Goal: Navigation & Orientation: Understand site structure

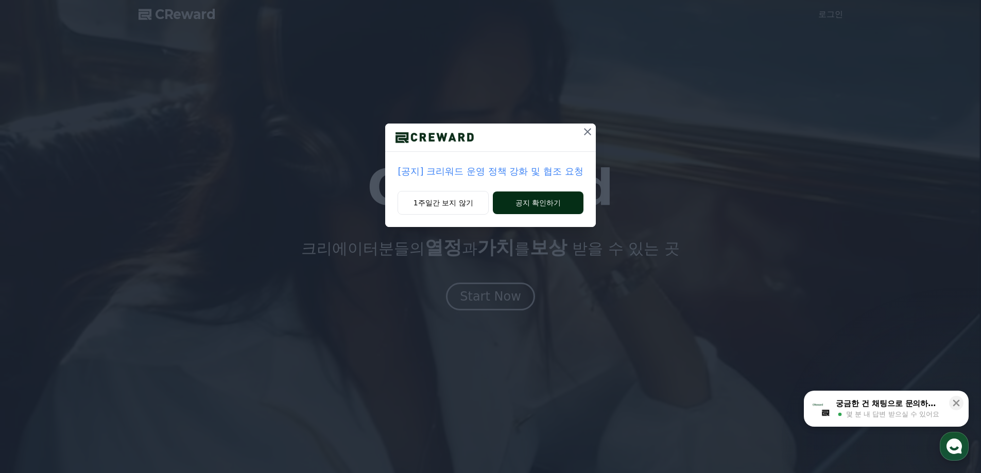
click at [519, 202] on button "공지 확인하기" at bounding box center [538, 203] width 90 height 23
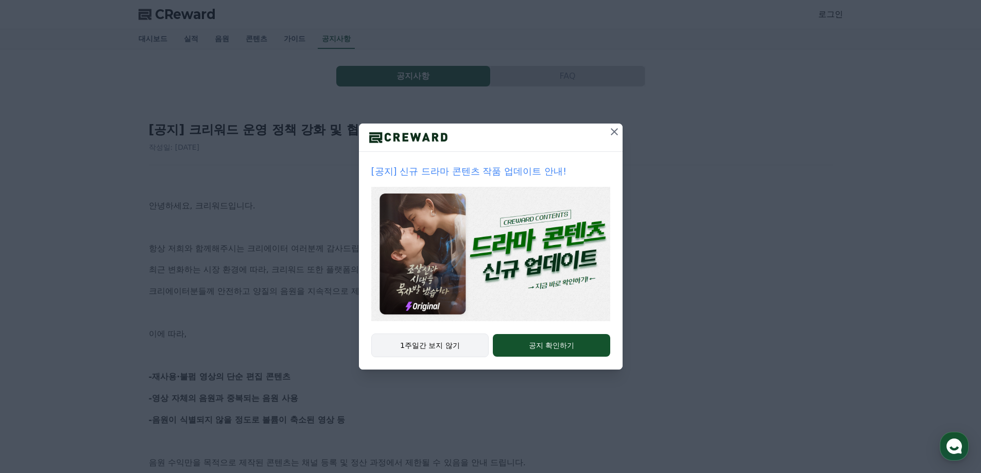
click at [468, 351] on button "1주일간 보지 않기" at bounding box center [430, 346] width 118 height 24
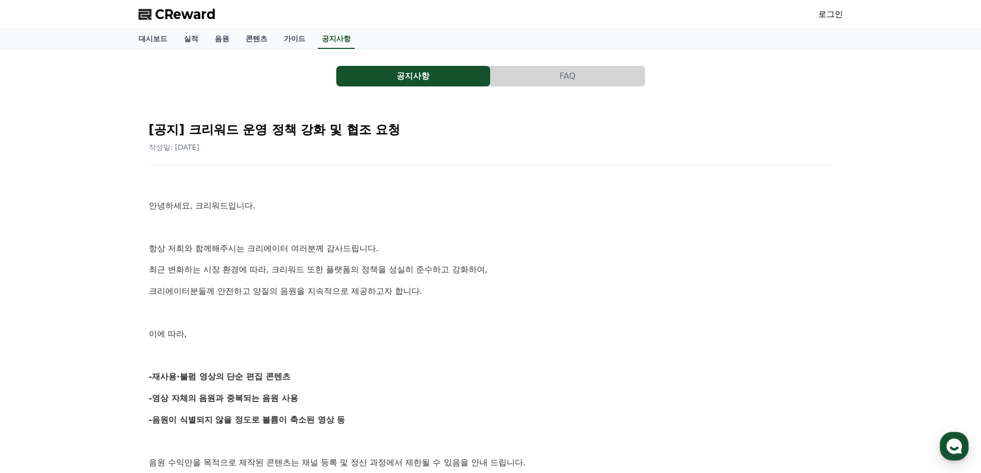
click at [155, 13] on span "CReward" at bounding box center [185, 14] width 61 height 16
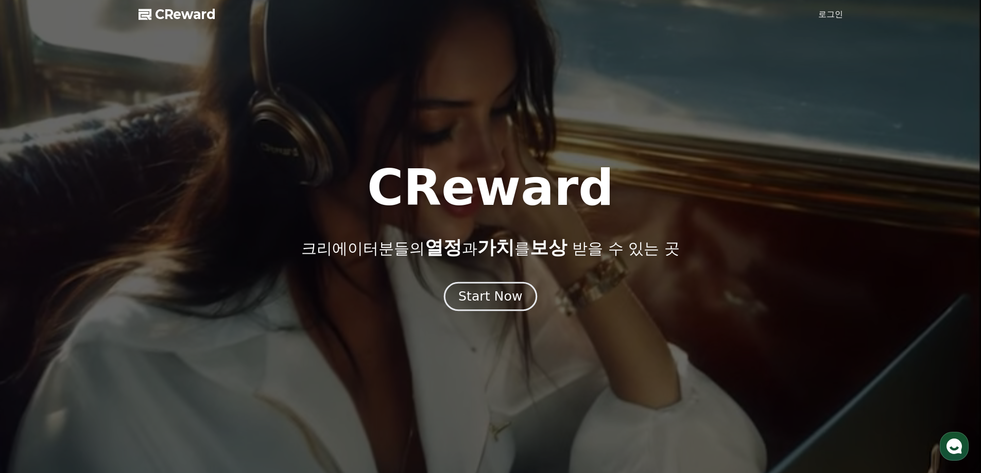
click at [516, 298] on div "Start Now" at bounding box center [490, 297] width 64 height 18
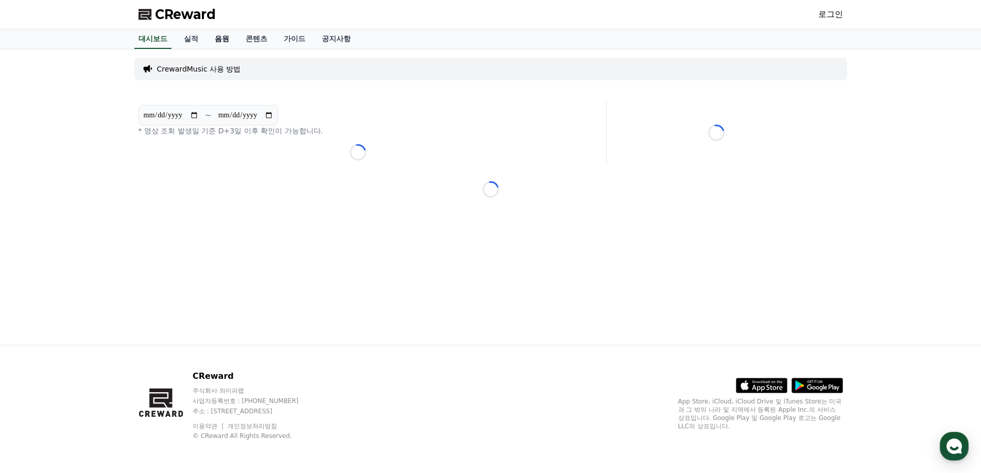
click at [223, 41] on link "음원" at bounding box center [222, 39] width 31 height 20
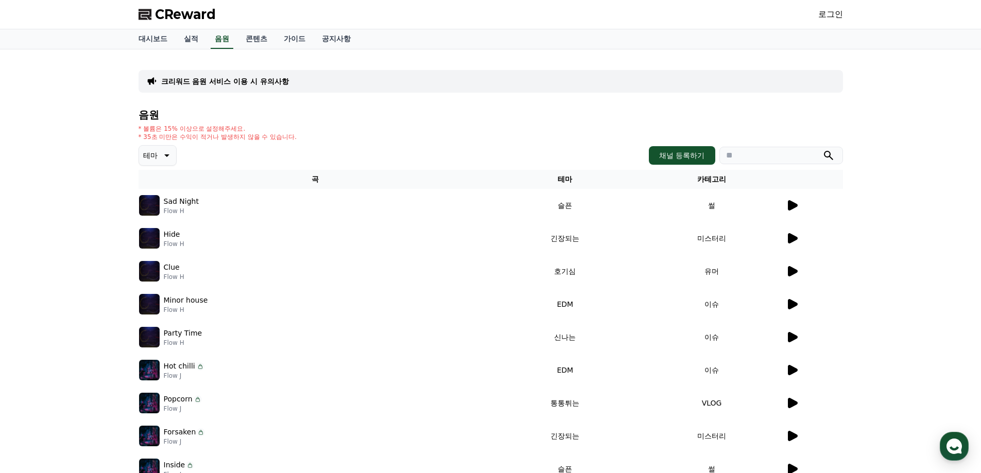
click at [292, 80] on div "크리워드 음원 서비스 이용 시 유의사항" at bounding box center [491, 81] width 705 height 23
click at [749, 147] on input "search" at bounding box center [782, 156] width 124 height 18
type input "*"
click at [823, 149] on button "submit" at bounding box center [829, 155] width 12 height 12
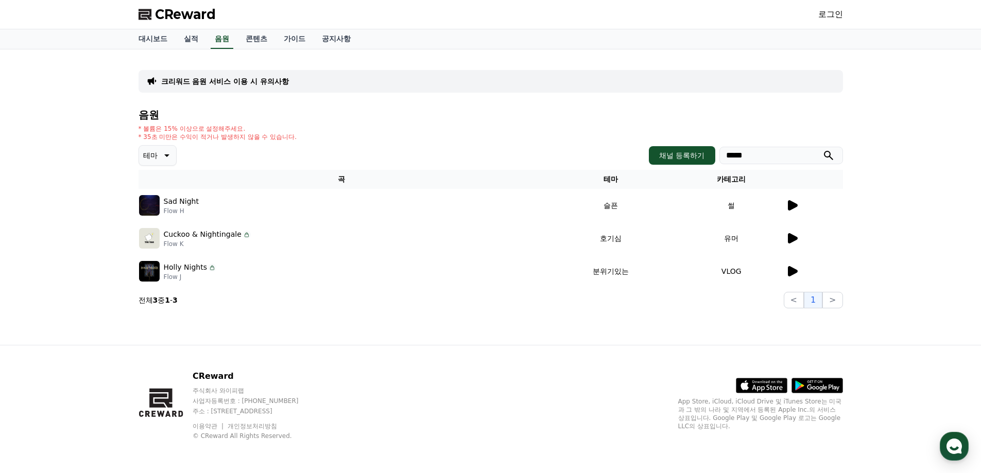
click at [749, 147] on input "*****" at bounding box center [782, 156] width 124 height 18
type input "****"
click at [823, 149] on button "submit" at bounding box center [829, 155] width 12 height 12
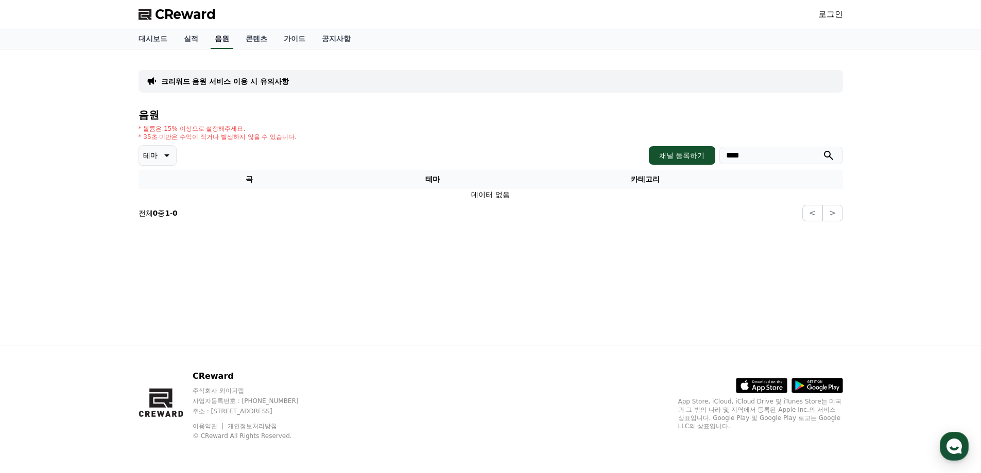
click at [214, 33] on link "음원" at bounding box center [222, 39] width 23 height 20
click at [170, 13] on span "CReward" at bounding box center [185, 14] width 61 height 16
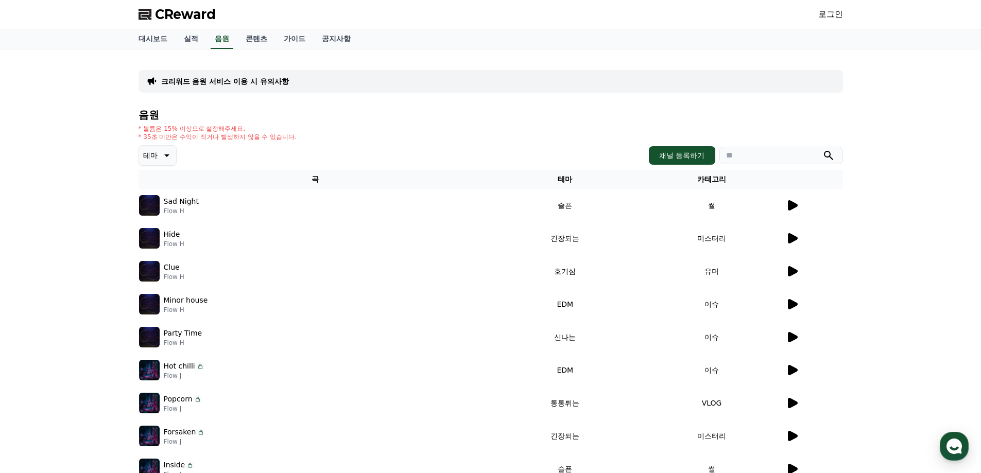
click at [264, 137] on p "* 35초 미만은 수익이 적거나 발생하지 않을 수 있습니다." at bounding box center [218, 137] width 159 height 8
click at [308, 144] on div "음원 * 볼륨은 15% 이상으로 설정해주세요. * 35초 미만은 수익이 적거나 발생하지 않을 수 있습니다. 테마 채널 등록하기 곡 테마 카테고…" at bounding box center [491, 324] width 705 height 430
drag, startPoint x: 266, startPoint y: 135, endPoint x: 138, endPoint y: 140, distance: 128.9
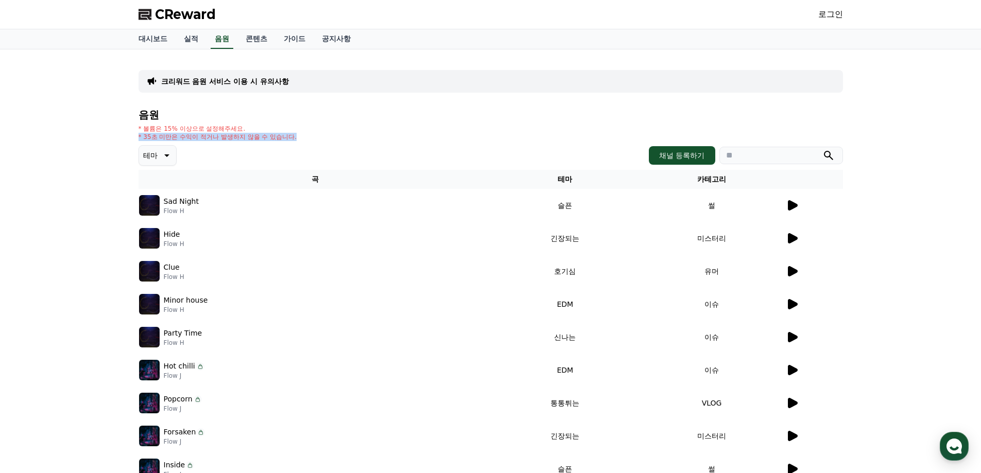
click at [138, 140] on div "크리워드 음원 서비스 이용 시 유의사항 음원 * 볼륨은 15% 이상으로 설정해주세요. * 35초 미만은 수익이 적거나 발생하지 않을 수 있습니…" at bounding box center [490, 299] width 713 height 490
click at [325, 36] on link "공지사항" at bounding box center [336, 39] width 45 height 20
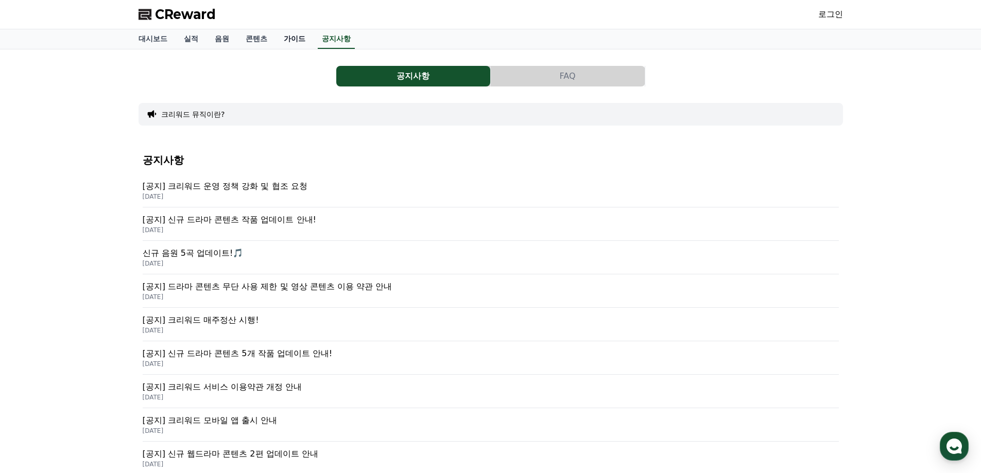
click at [289, 40] on link "가이드" at bounding box center [295, 39] width 38 height 20
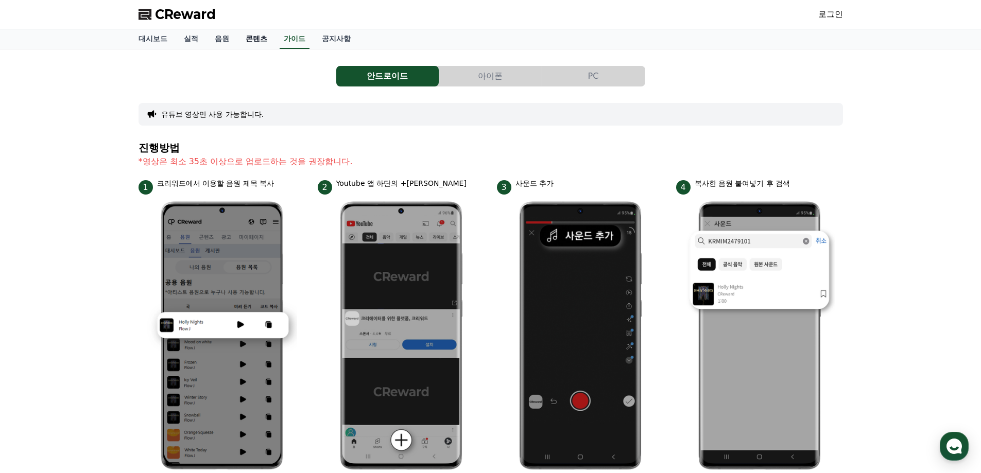
click at [240, 43] on link "콘텐츠" at bounding box center [256, 39] width 38 height 20
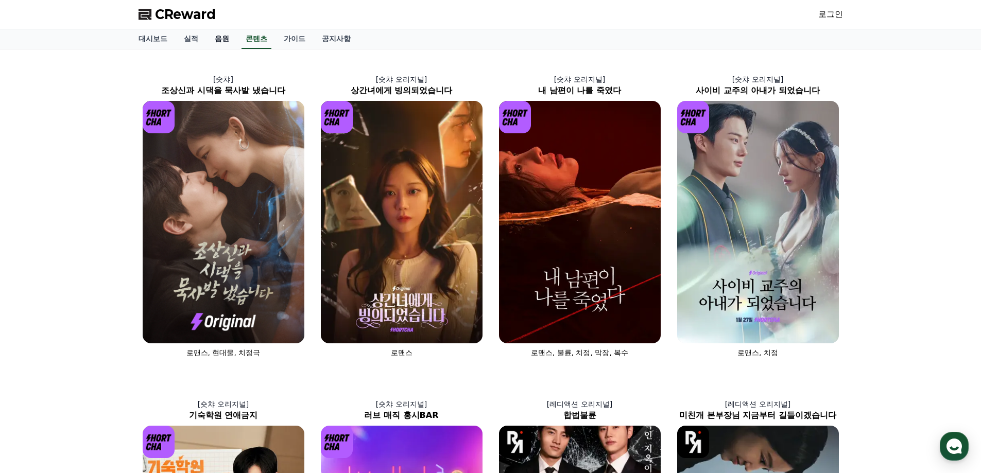
click at [213, 44] on link "음원" at bounding box center [222, 39] width 31 height 20
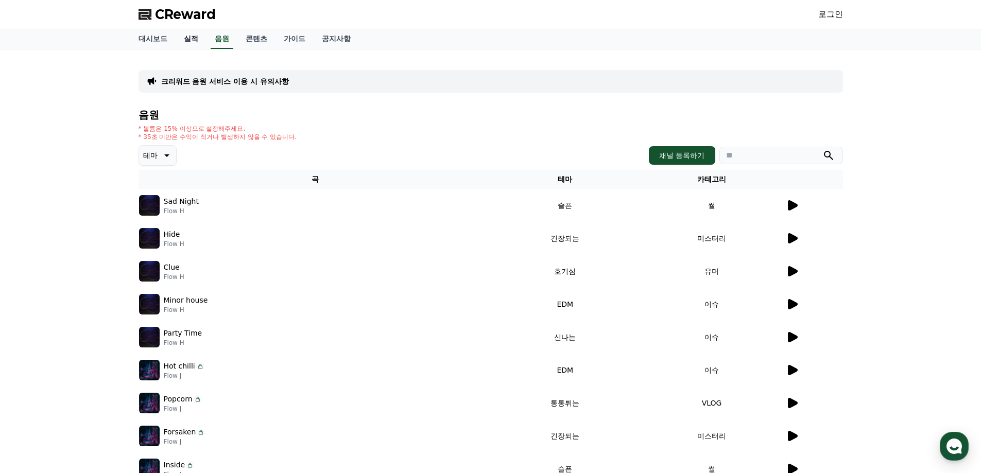
click at [192, 43] on link "실적" at bounding box center [191, 39] width 31 height 20
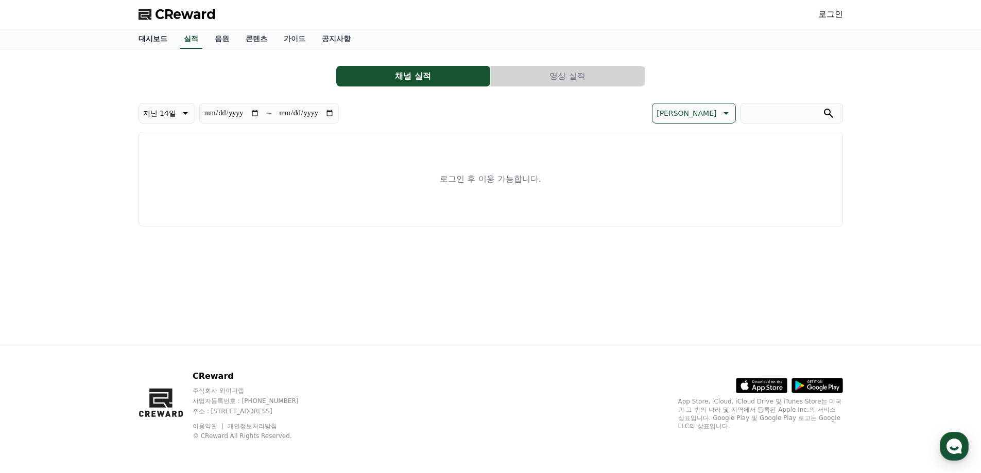
click at [138, 35] on link "대시보드" at bounding box center [152, 39] width 45 height 20
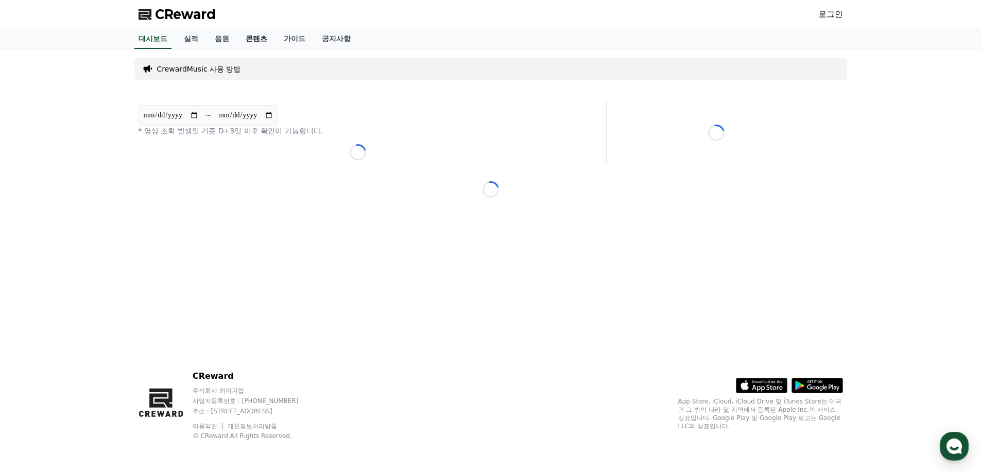
click at [264, 44] on link "콘텐츠" at bounding box center [256, 39] width 38 height 20
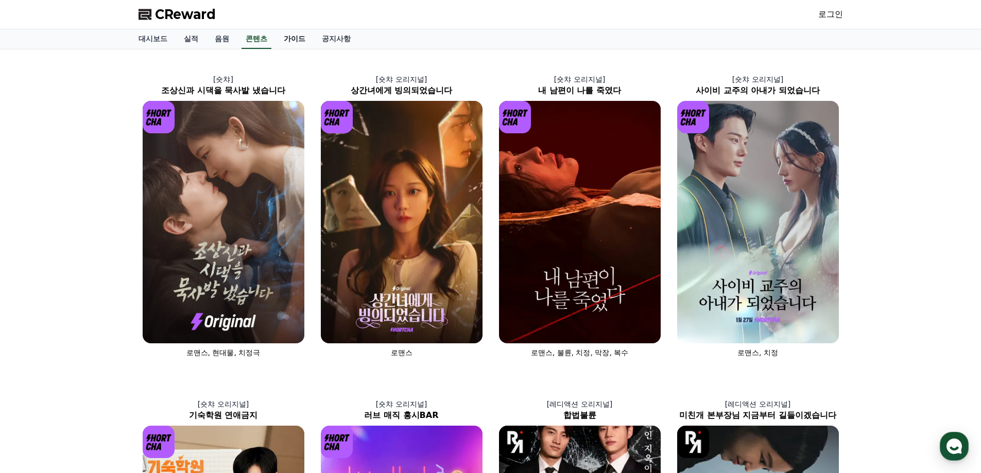
click at [308, 33] on link "가이드" at bounding box center [295, 39] width 38 height 20
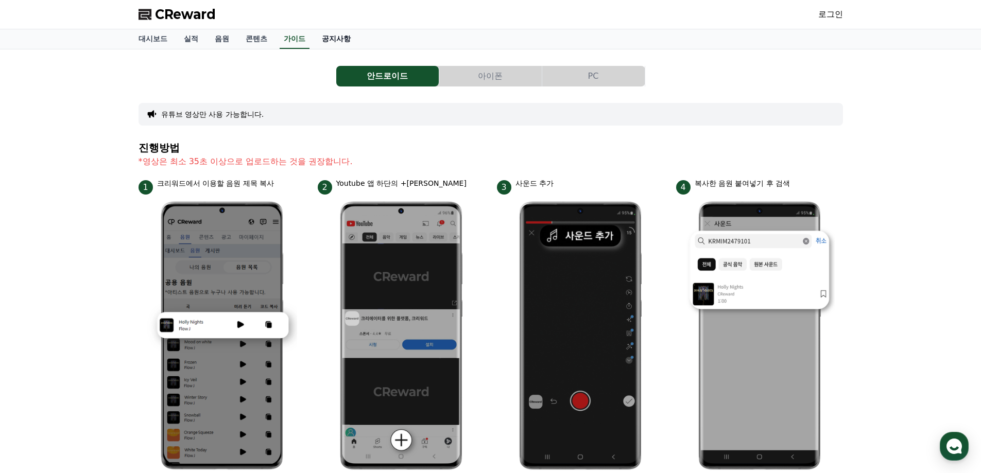
click at [328, 33] on link "공지사항" at bounding box center [336, 39] width 45 height 20
